Goal: Transaction & Acquisition: Obtain resource

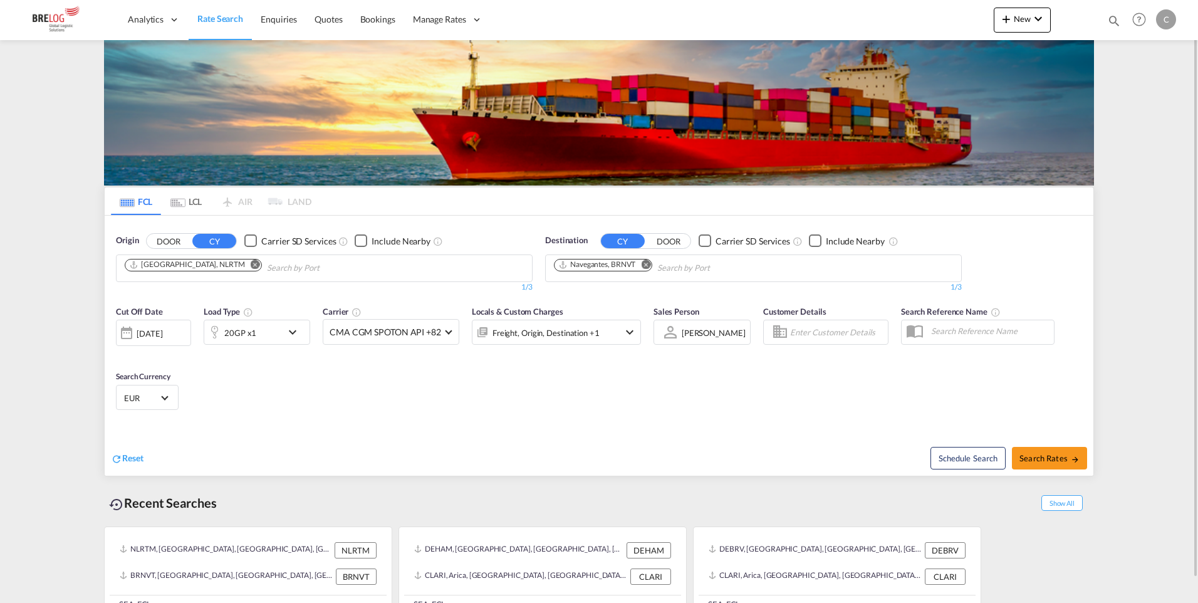
click at [251, 261] on md-icon "Remove" at bounding box center [255, 263] width 9 height 9
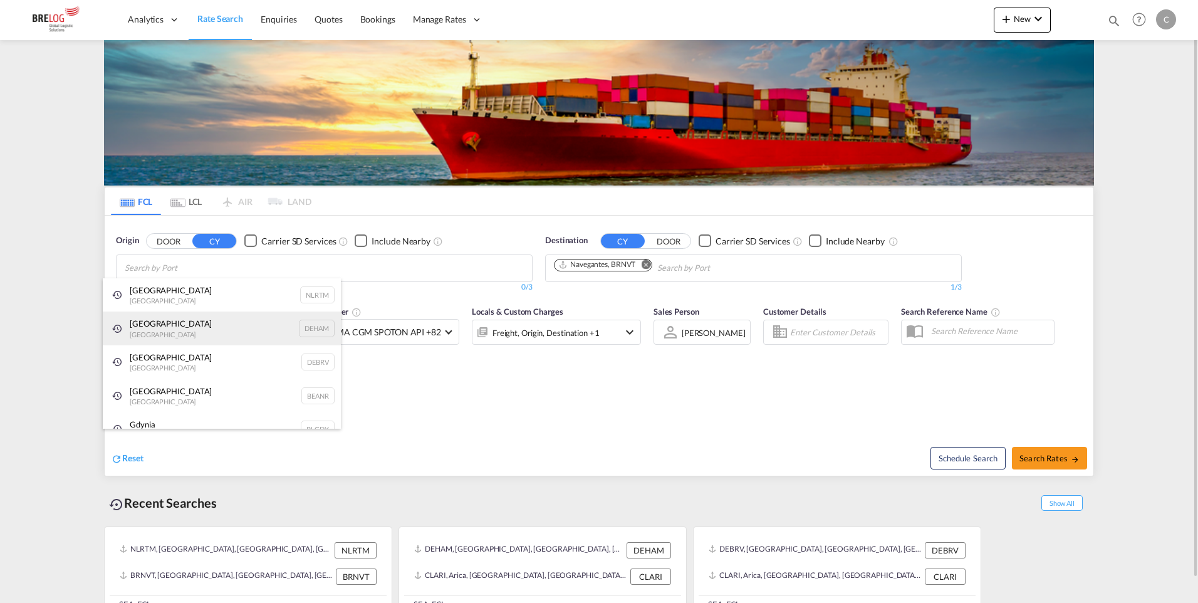
click at [160, 331] on div "[GEOGRAPHIC_DATA] [GEOGRAPHIC_DATA] DEHAM" at bounding box center [222, 328] width 238 height 34
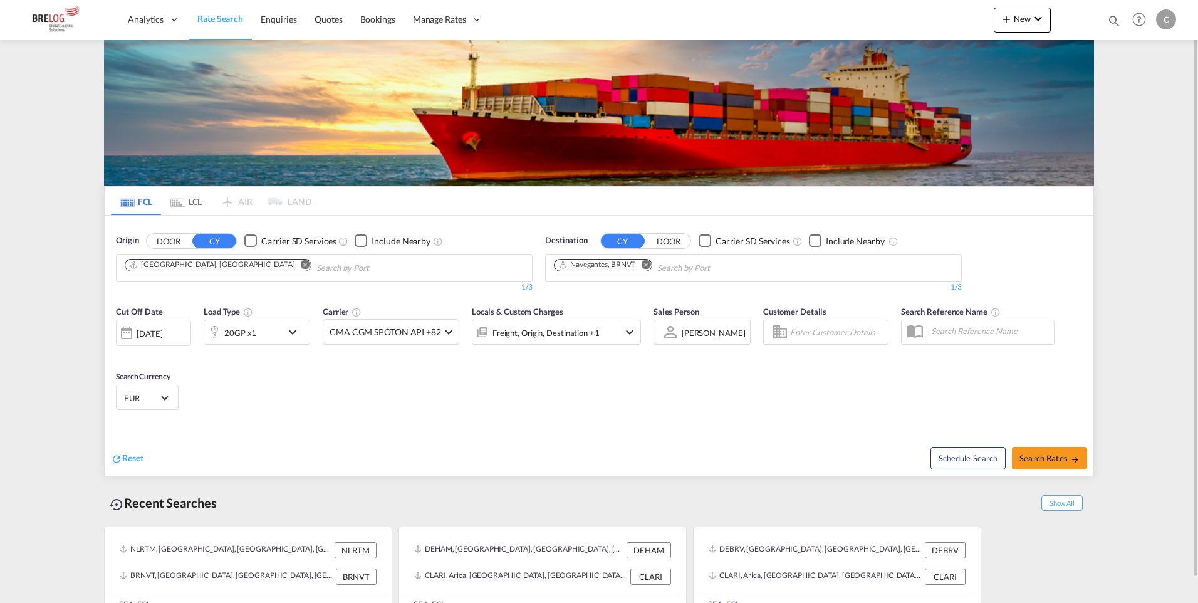
click at [648, 263] on md-icon "Remove" at bounding box center [645, 263] width 9 height 9
type input "[PERSON_NAME]"
click at [585, 339] on div "[PERSON_NAME] [GEOGRAPHIC_DATA] [GEOGRAPHIC_DATA]" at bounding box center [651, 335] width 238 height 38
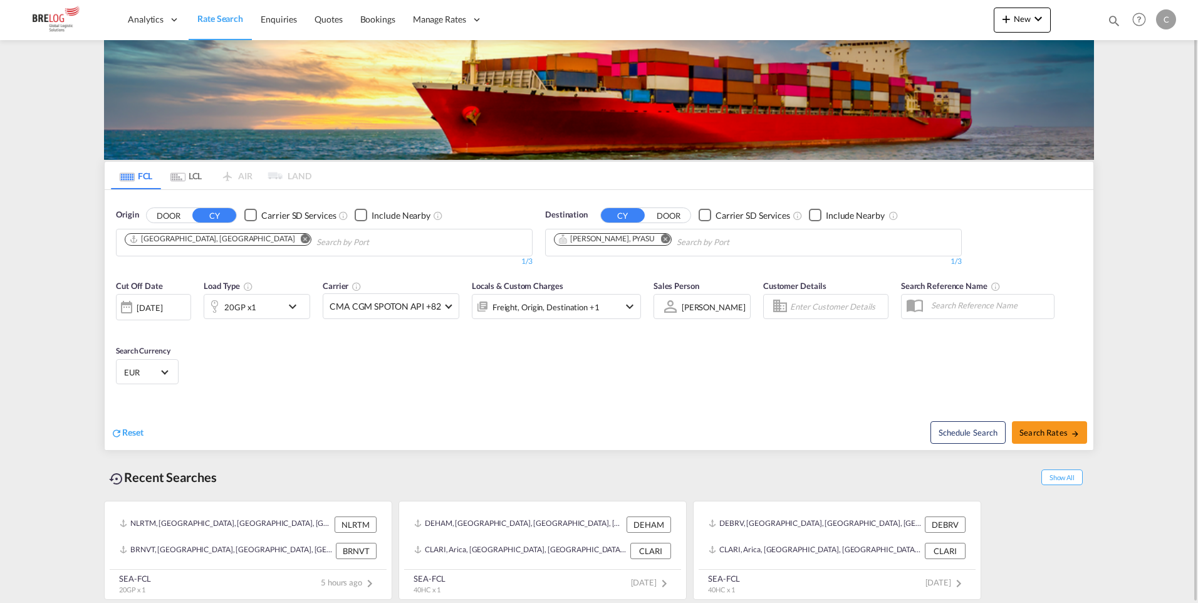
click at [295, 306] on md-icon "icon-chevron-down" at bounding box center [295, 306] width 21 height 15
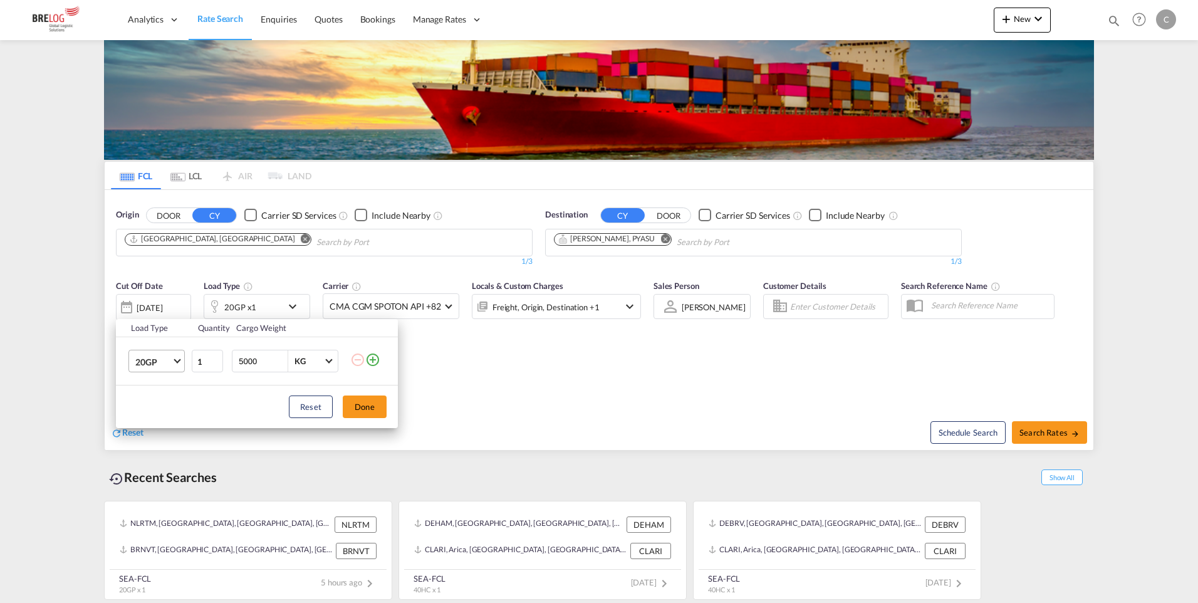
click at [174, 359] on span "Choose: \a20GP" at bounding box center [177, 360] width 7 height 7
click at [152, 423] on div "40HC" at bounding box center [146, 422] width 23 height 13
click at [367, 406] on button "Done" at bounding box center [365, 406] width 44 height 23
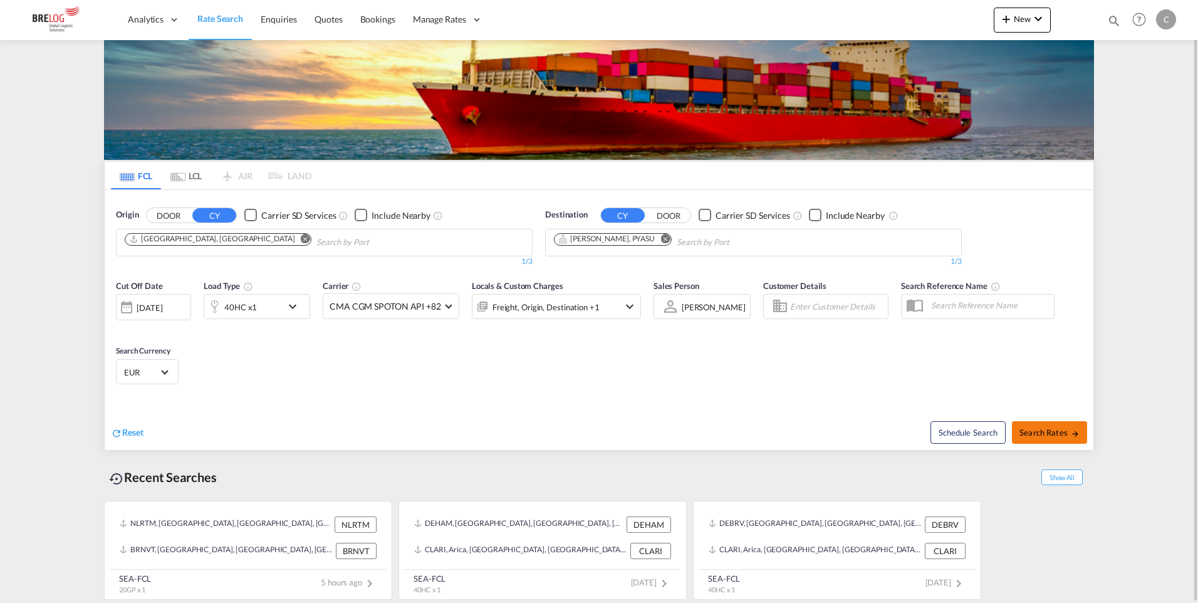
click at [1037, 429] on span "Search Rates" at bounding box center [1050, 432] width 60 height 10
type input "DEHAM to PYASU / [DATE]"
